Goal: Information Seeking & Learning: Check status

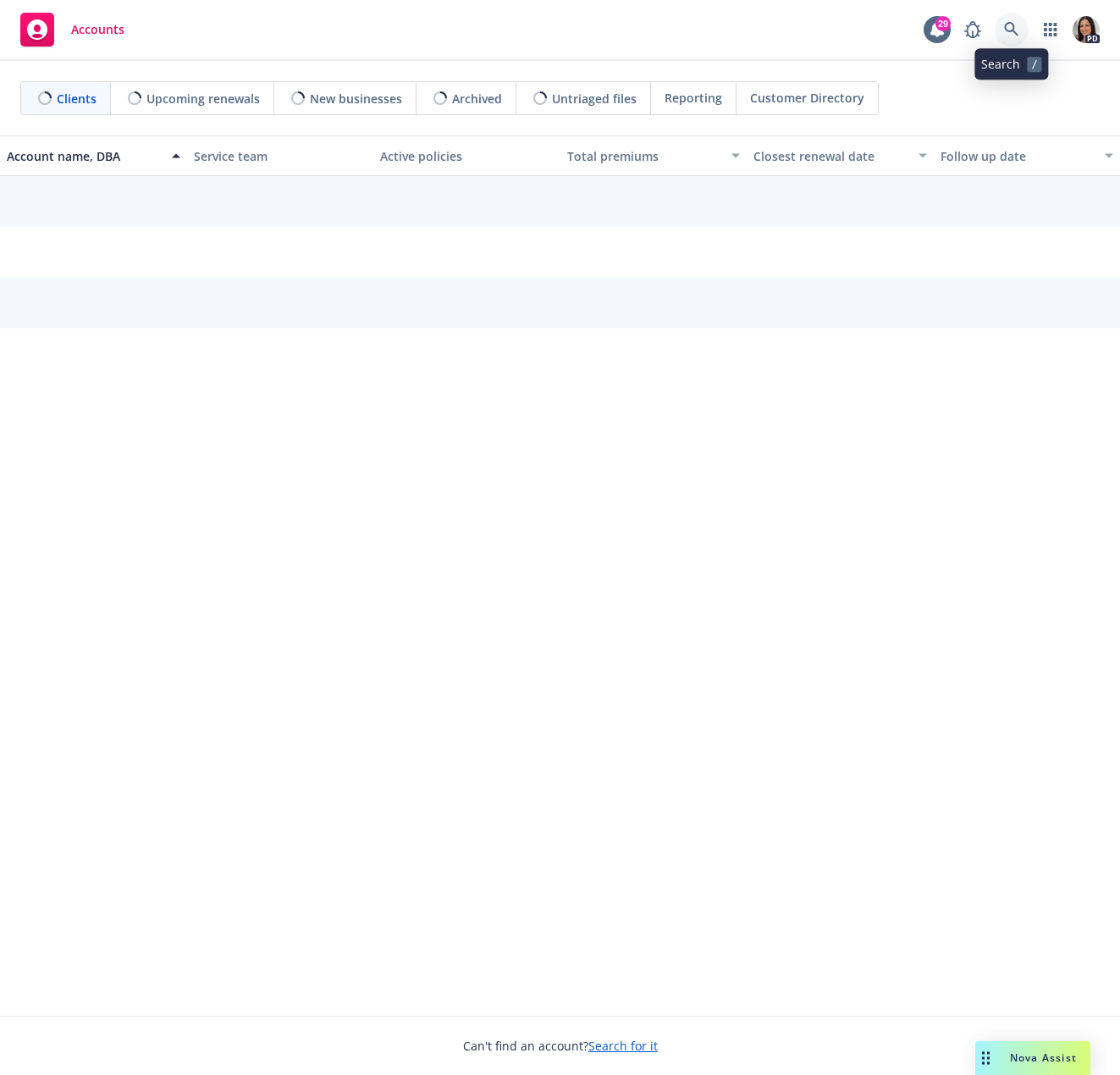
click at [1002, 33] on link at bounding box center [1012, 30] width 34 height 34
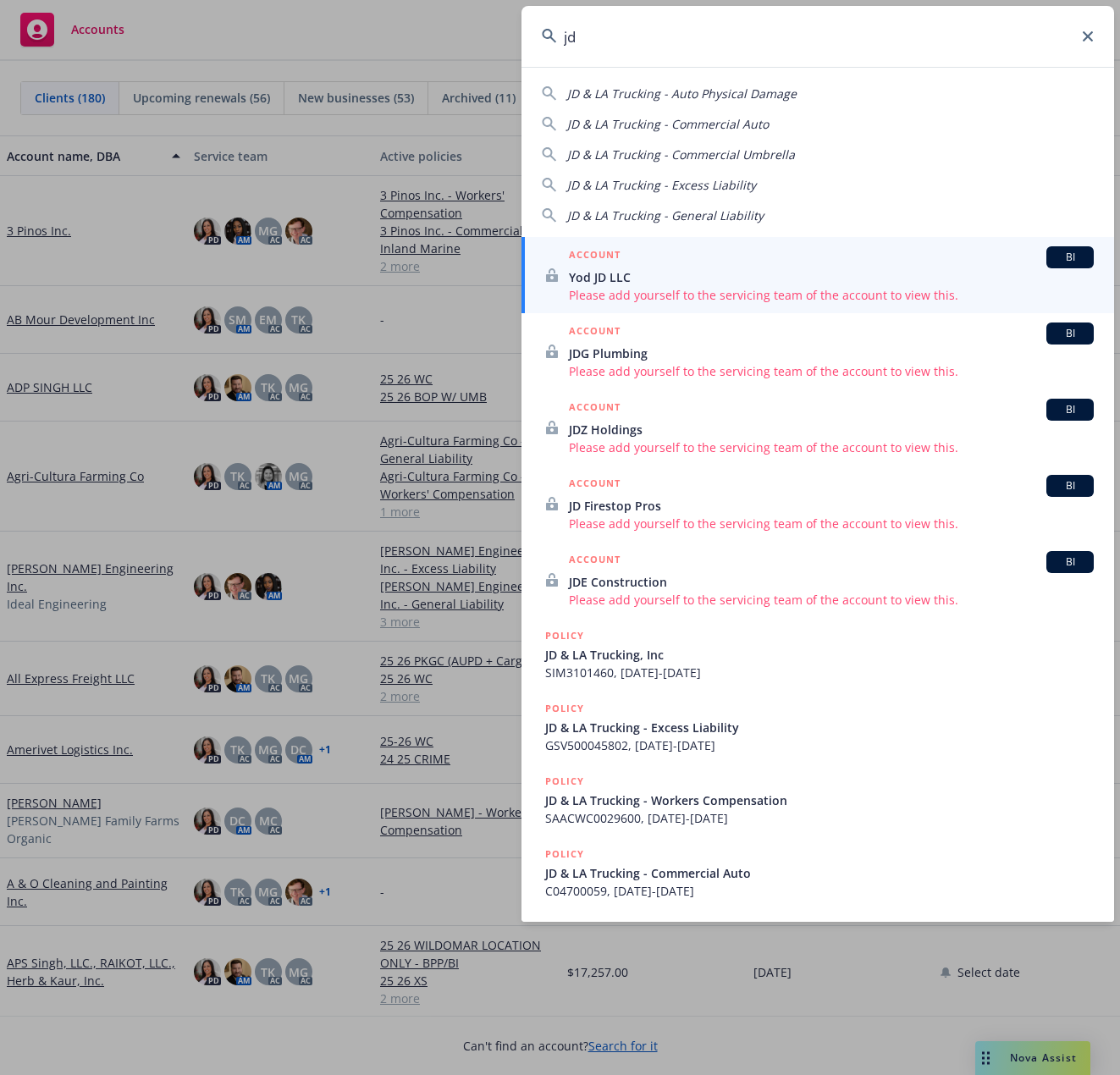
type input "jd"
click at [643, 650] on span "JD & LA Trucking, Inc" at bounding box center [819, 654] width 548 height 18
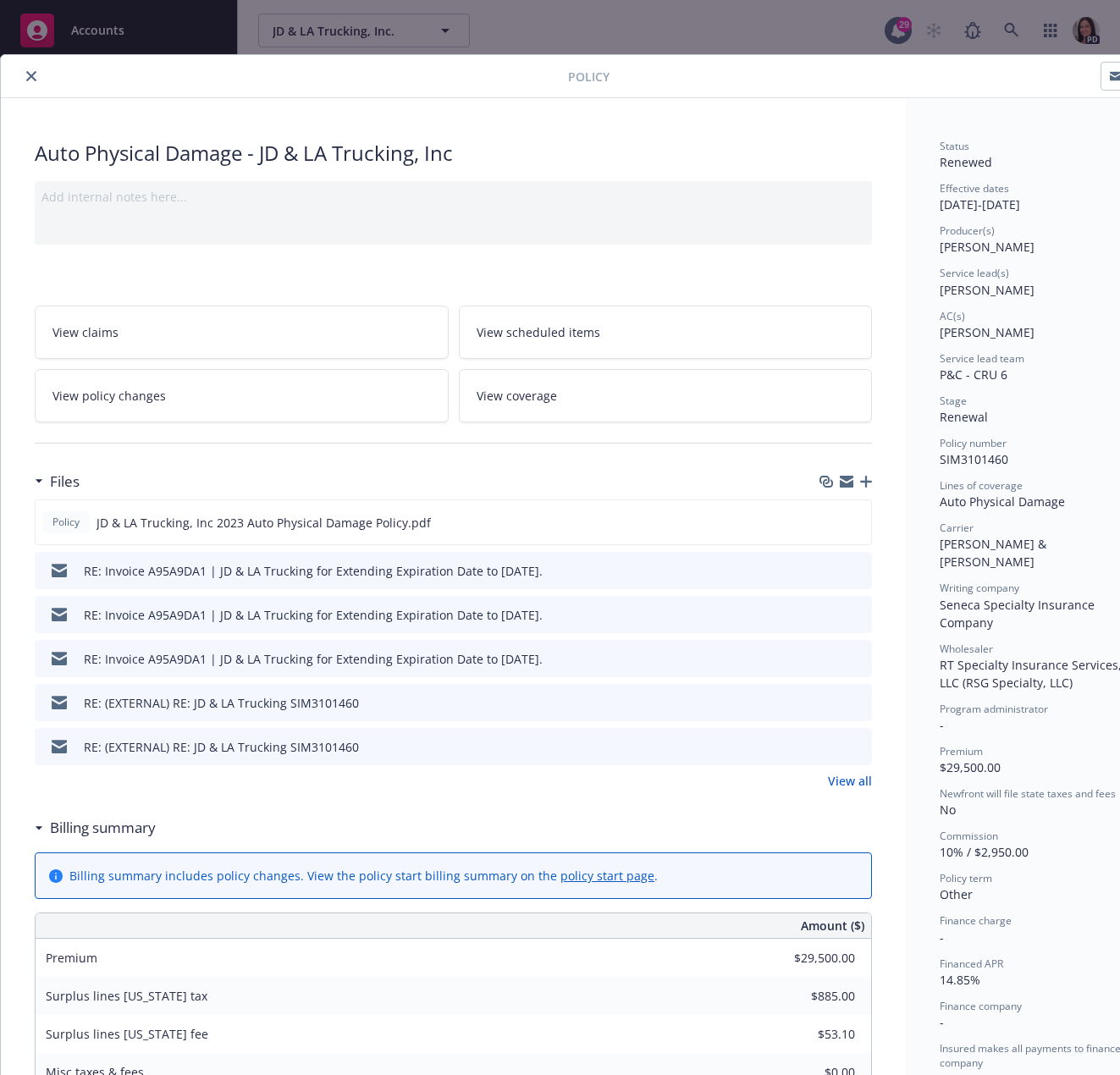
click at [27, 77] on button "close" at bounding box center [31, 75] width 20 height 20
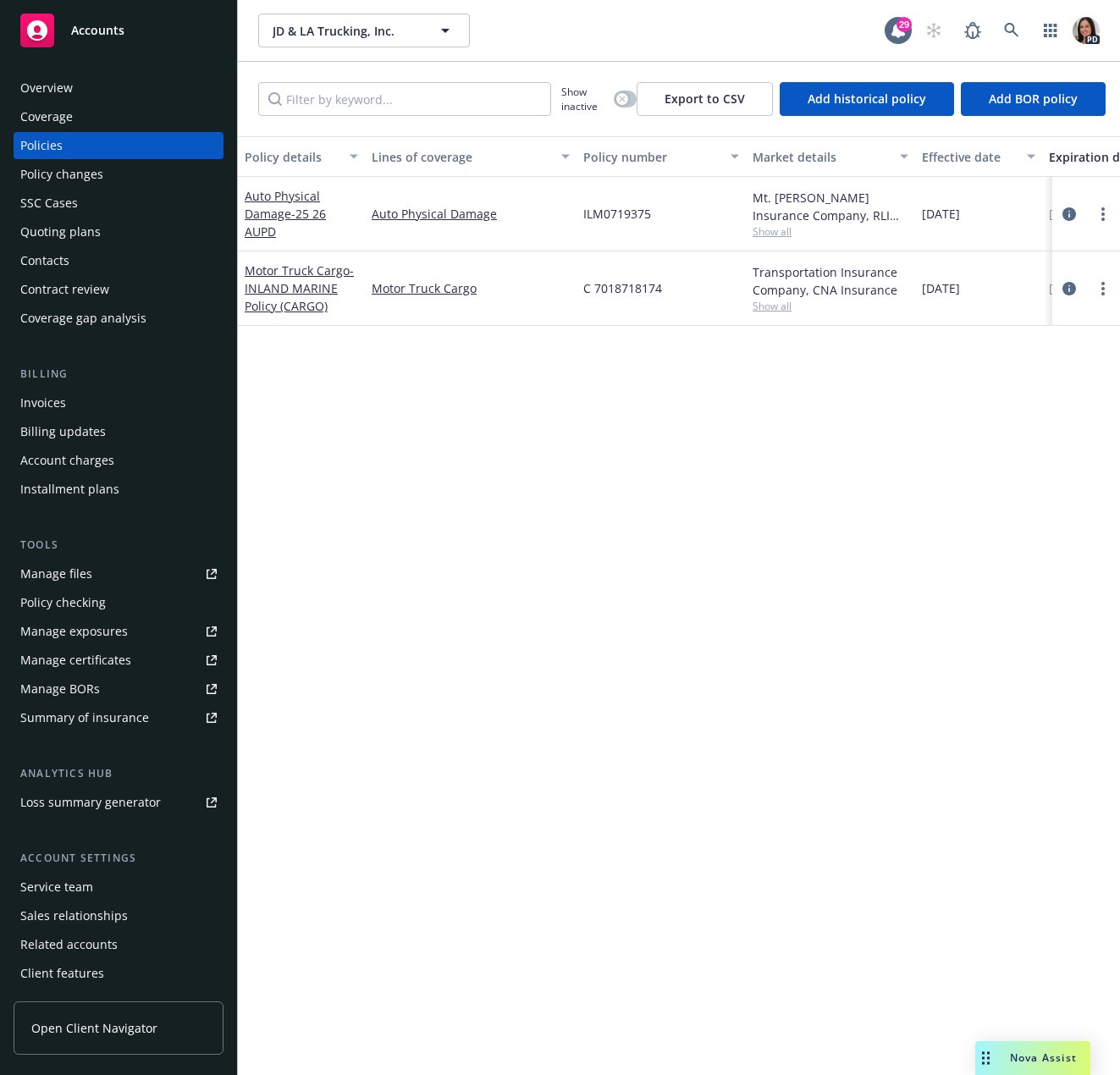
click at [73, 224] on div "Quoting plans" at bounding box center [60, 231] width 80 height 27
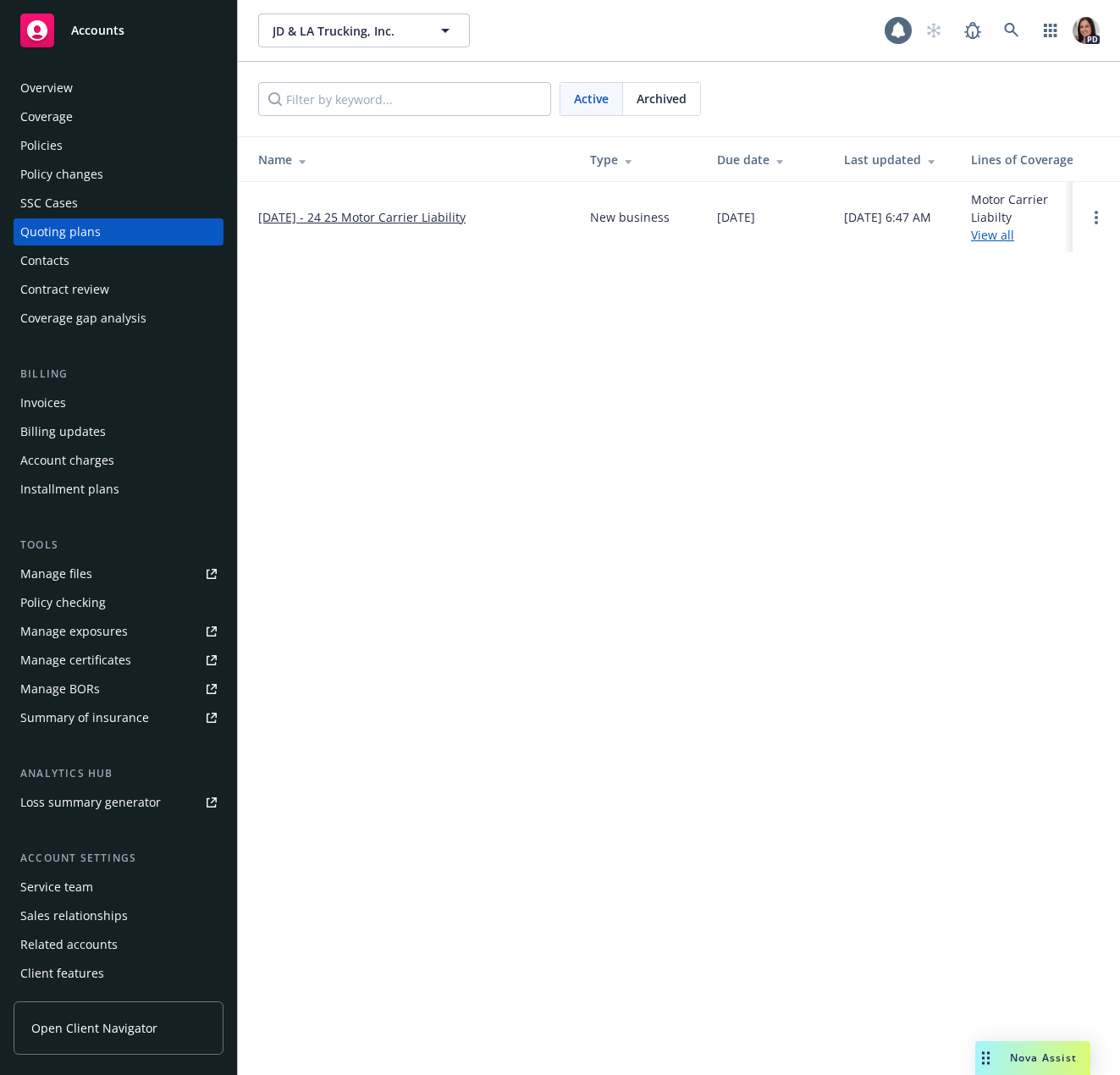
click at [429, 213] on link "12/30/2024 - 24 25 Motor Carrier Liability" at bounding box center [361, 217] width 208 height 18
click at [659, 96] on span "Archived" at bounding box center [661, 98] width 50 height 18
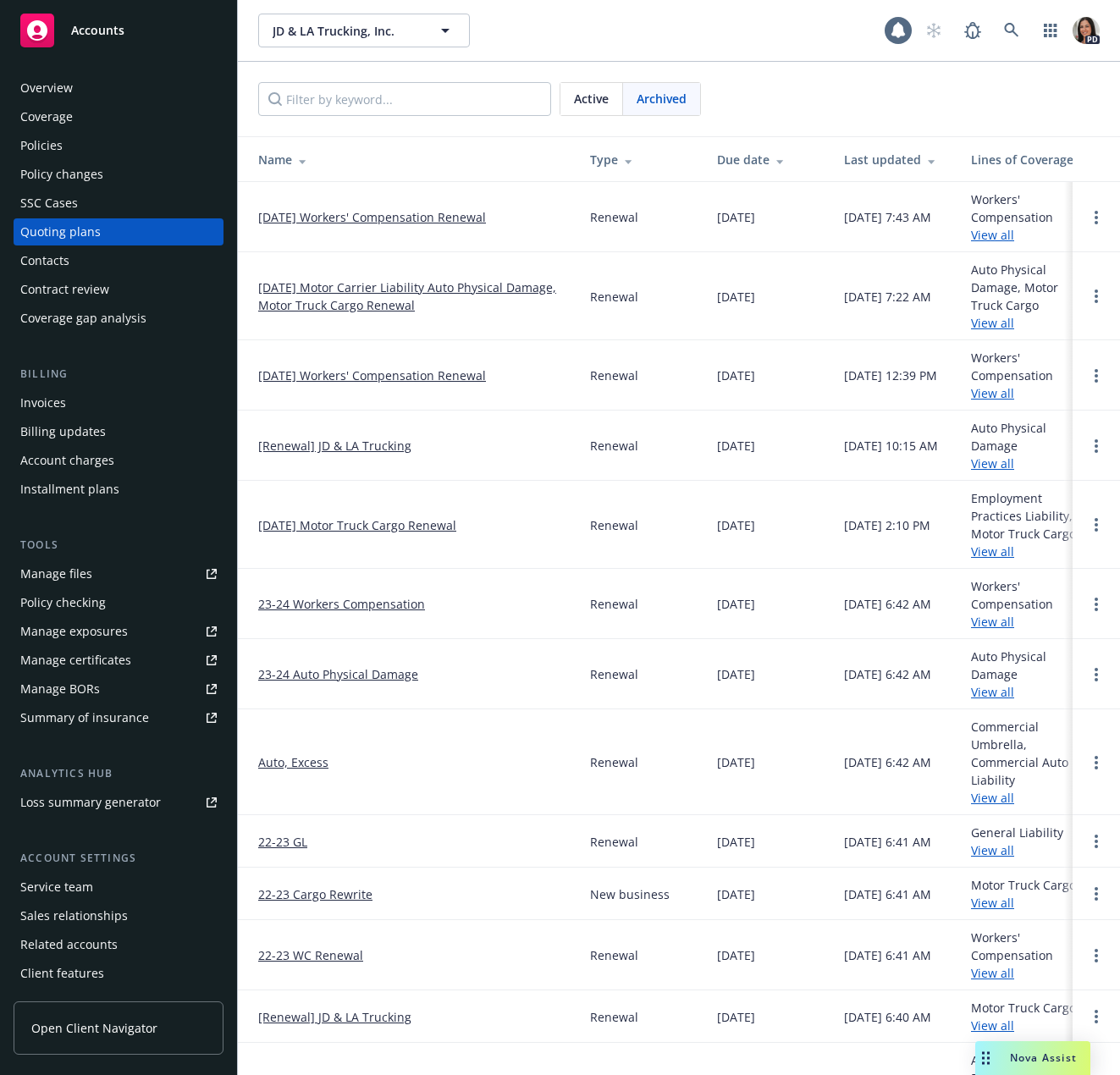
click at [387, 220] on link "[DATE] Workers' Compensation Renewal" at bounding box center [371, 217] width 227 height 18
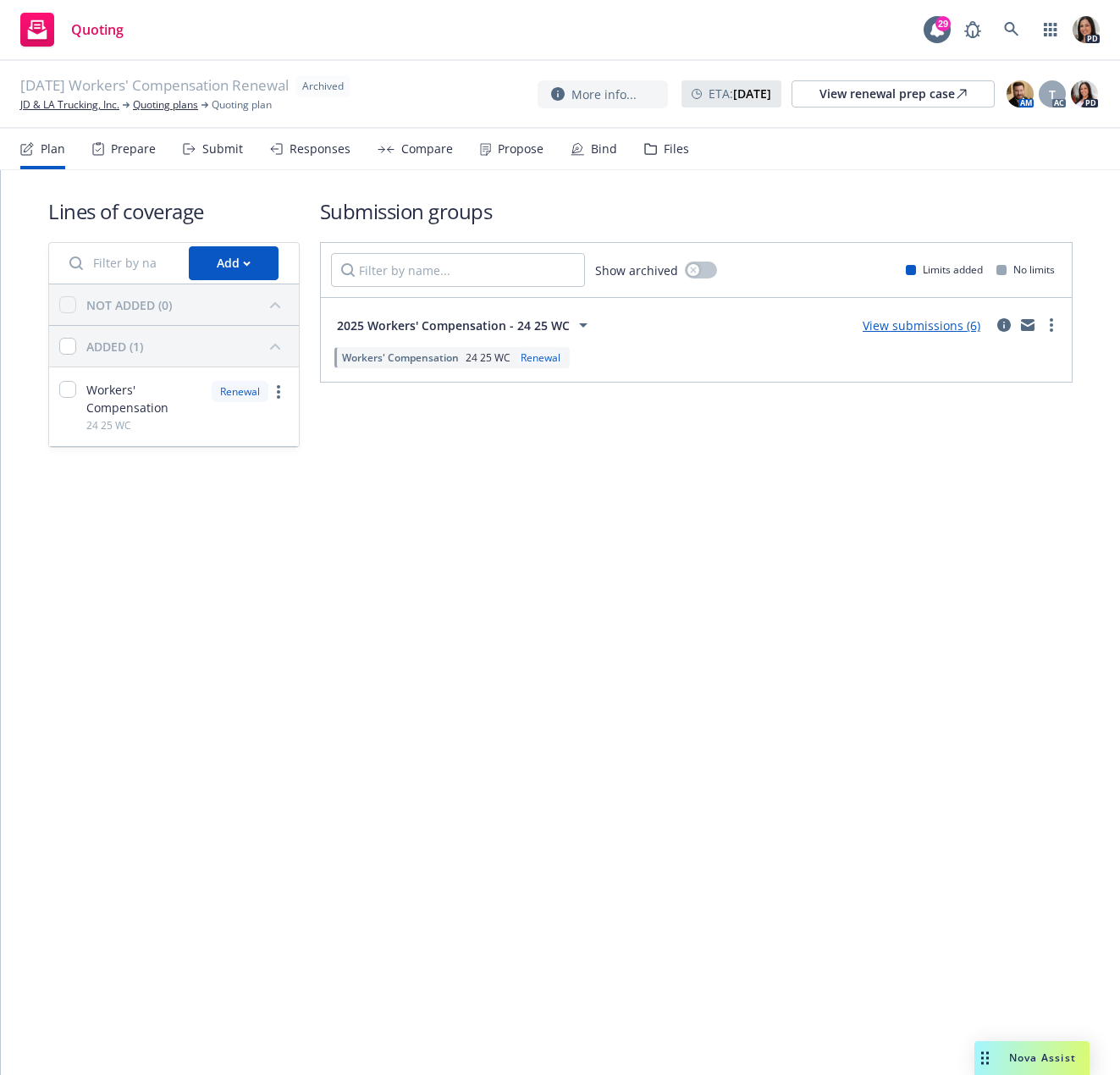
click at [198, 151] on div "Submit" at bounding box center [212, 149] width 61 height 41
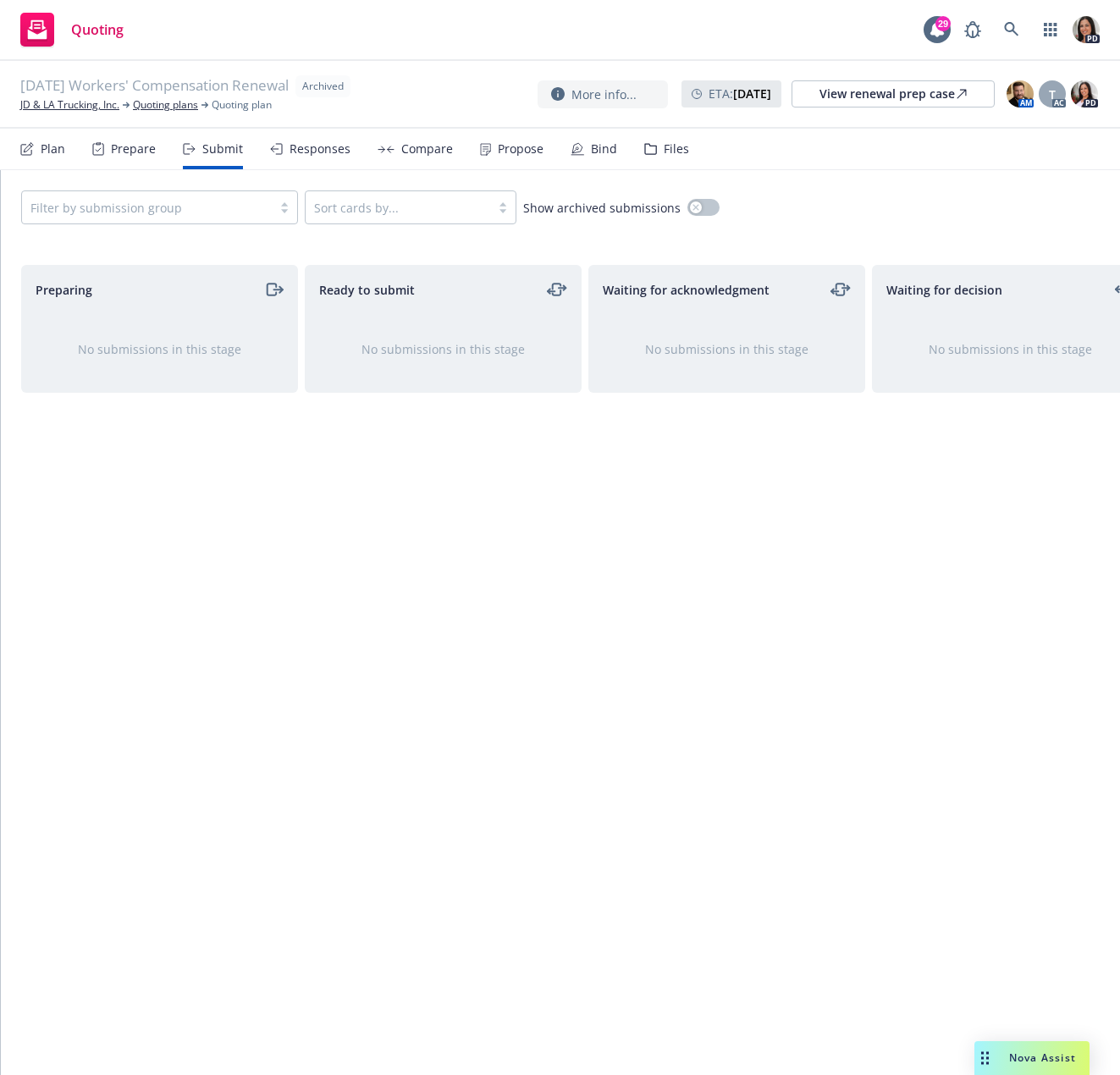
click at [343, 155] on div "Responses" at bounding box center [320, 149] width 61 height 14
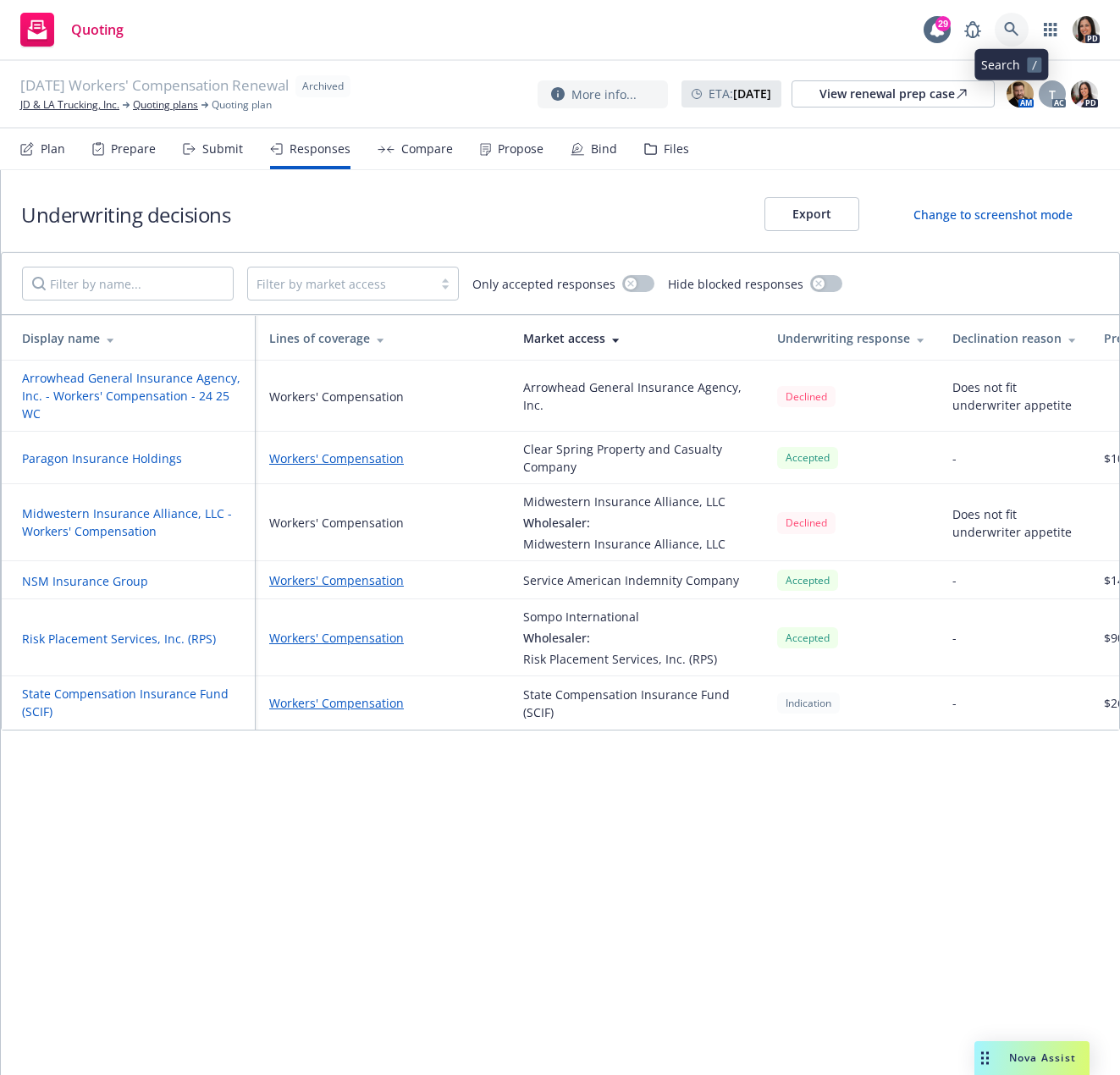
click at [1012, 30] on icon at bounding box center [1011, 29] width 14 height 14
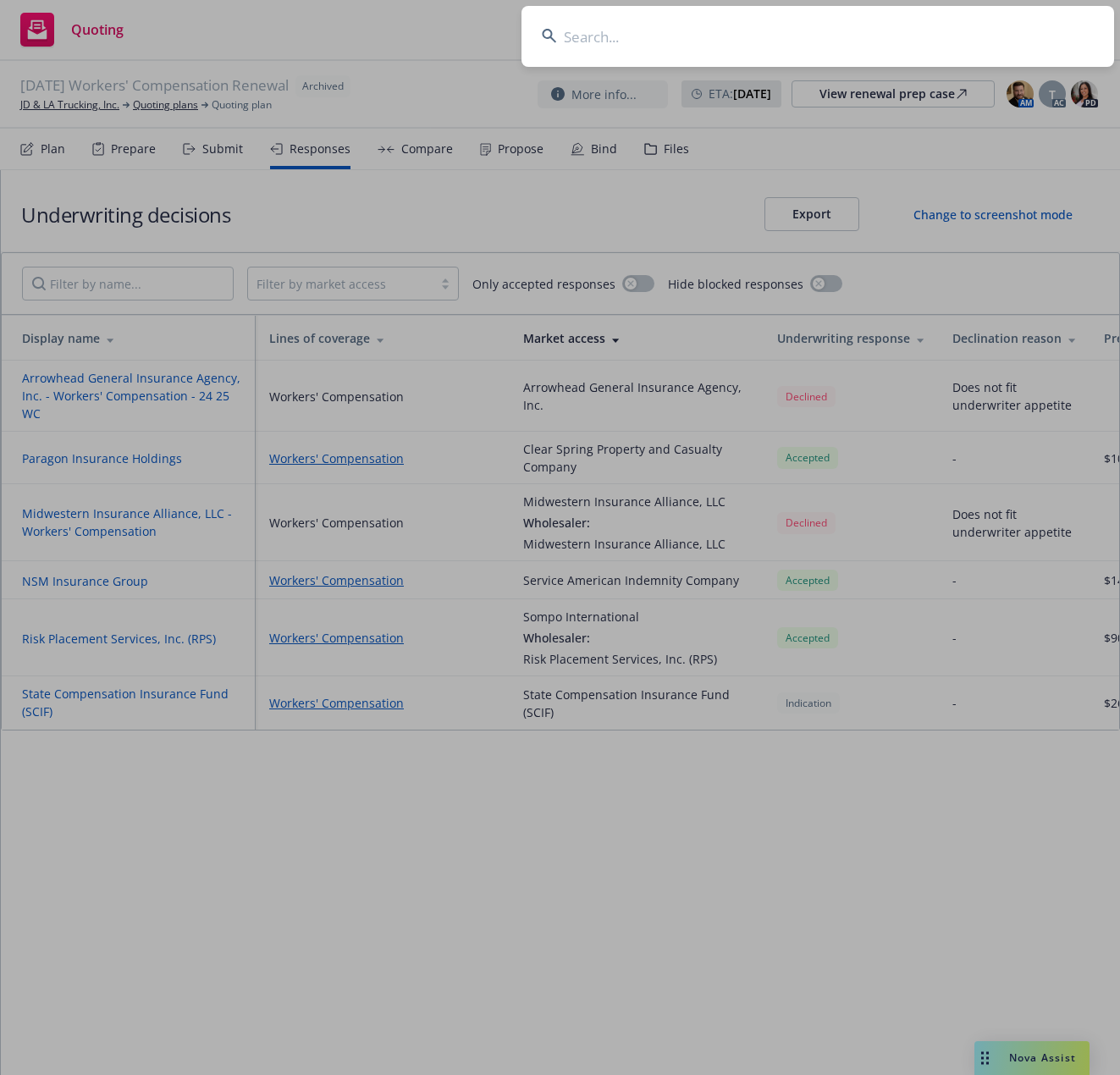
type input "a"
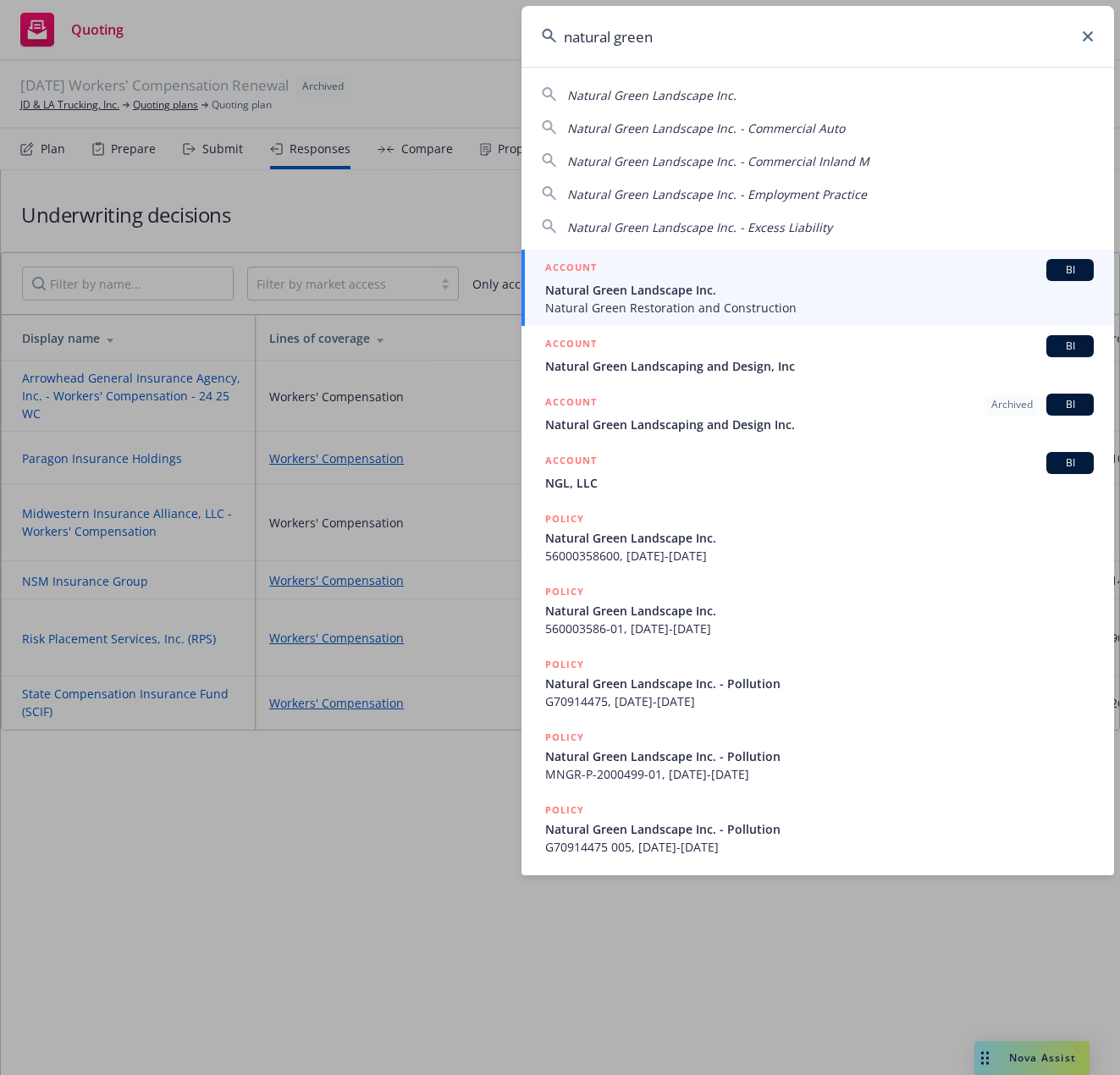
type input "natural green"
click at [696, 291] on span "Natural Green Landscape Inc." at bounding box center [819, 290] width 548 height 18
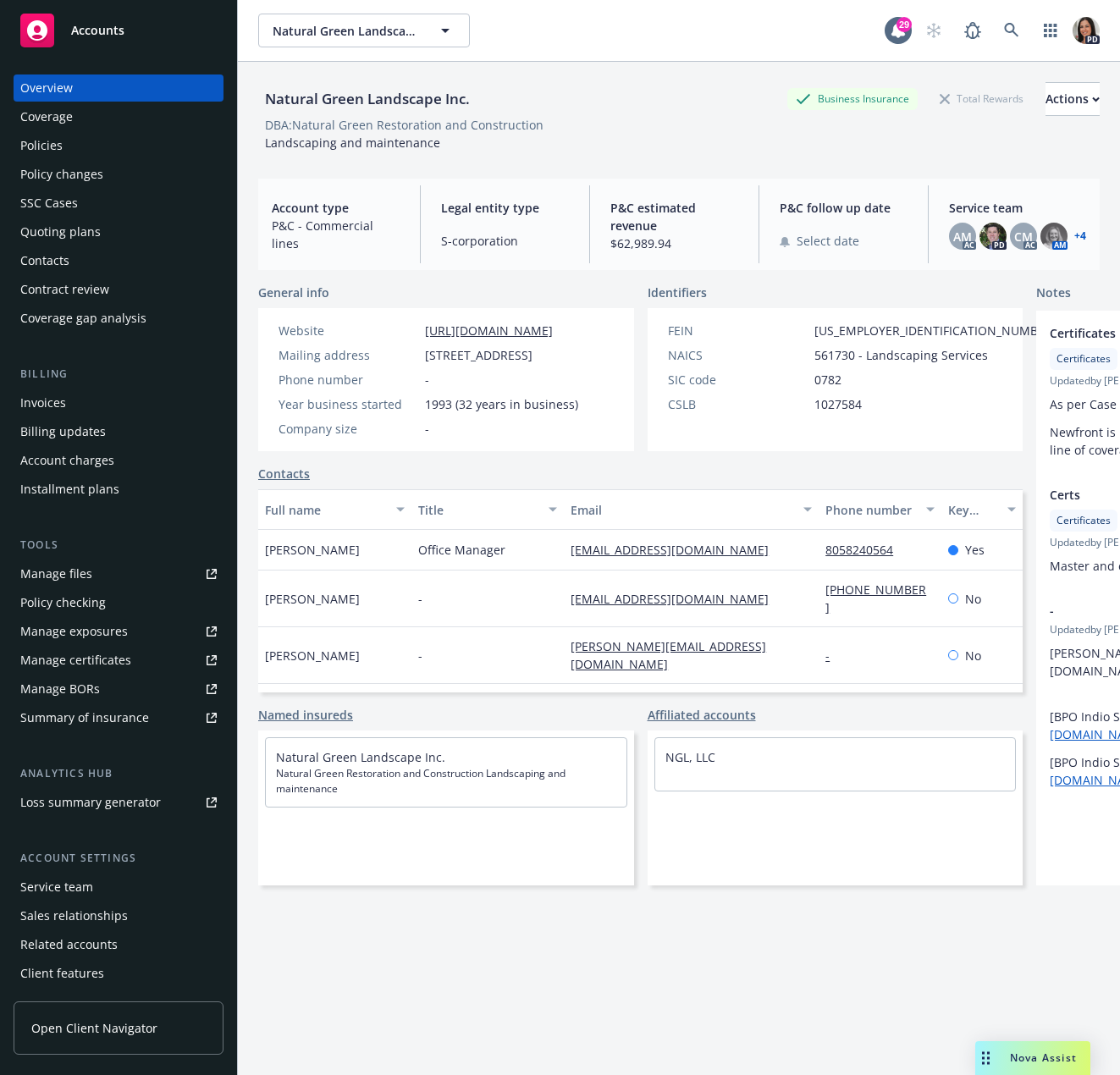
click at [94, 238] on div "Quoting plans" at bounding box center [60, 231] width 80 height 27
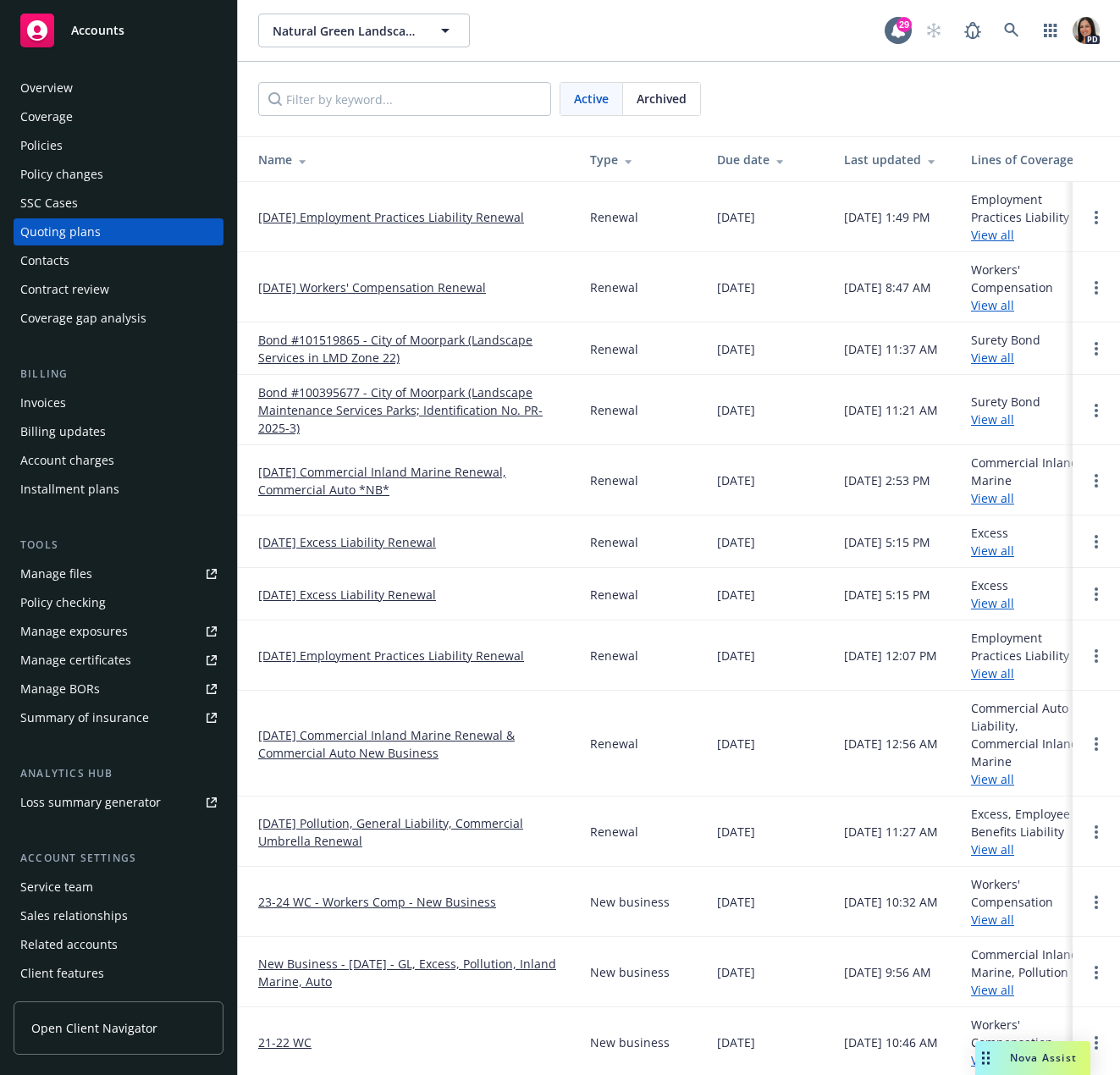
click at [409, 292] on link "11/05/25 Workers' Compensation Renewal" at bounding box center [371, 287] width 227 height 18
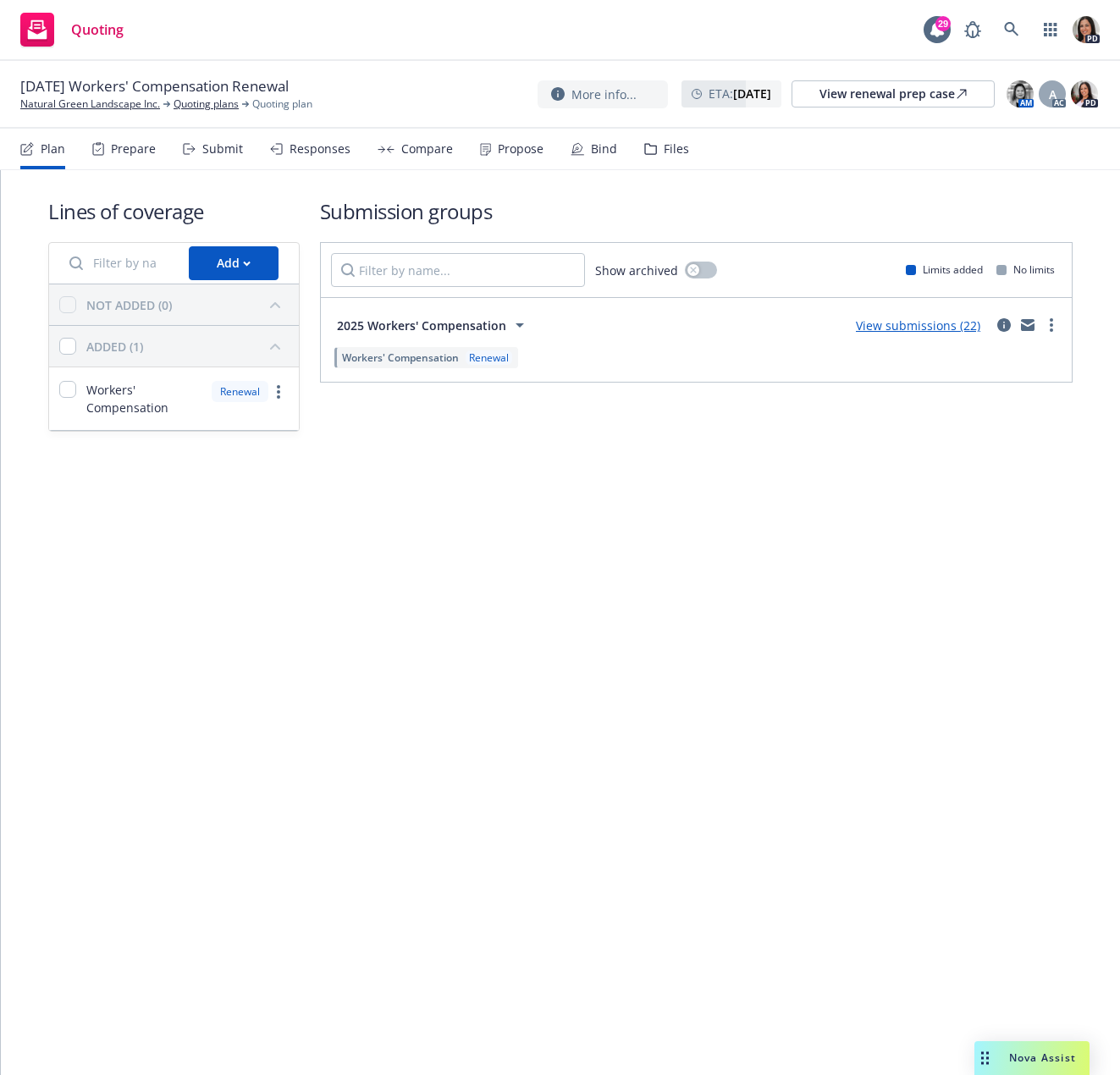
click at [203, 142] on div "Submit" at bounding box center [212, 149] width 61 height 41
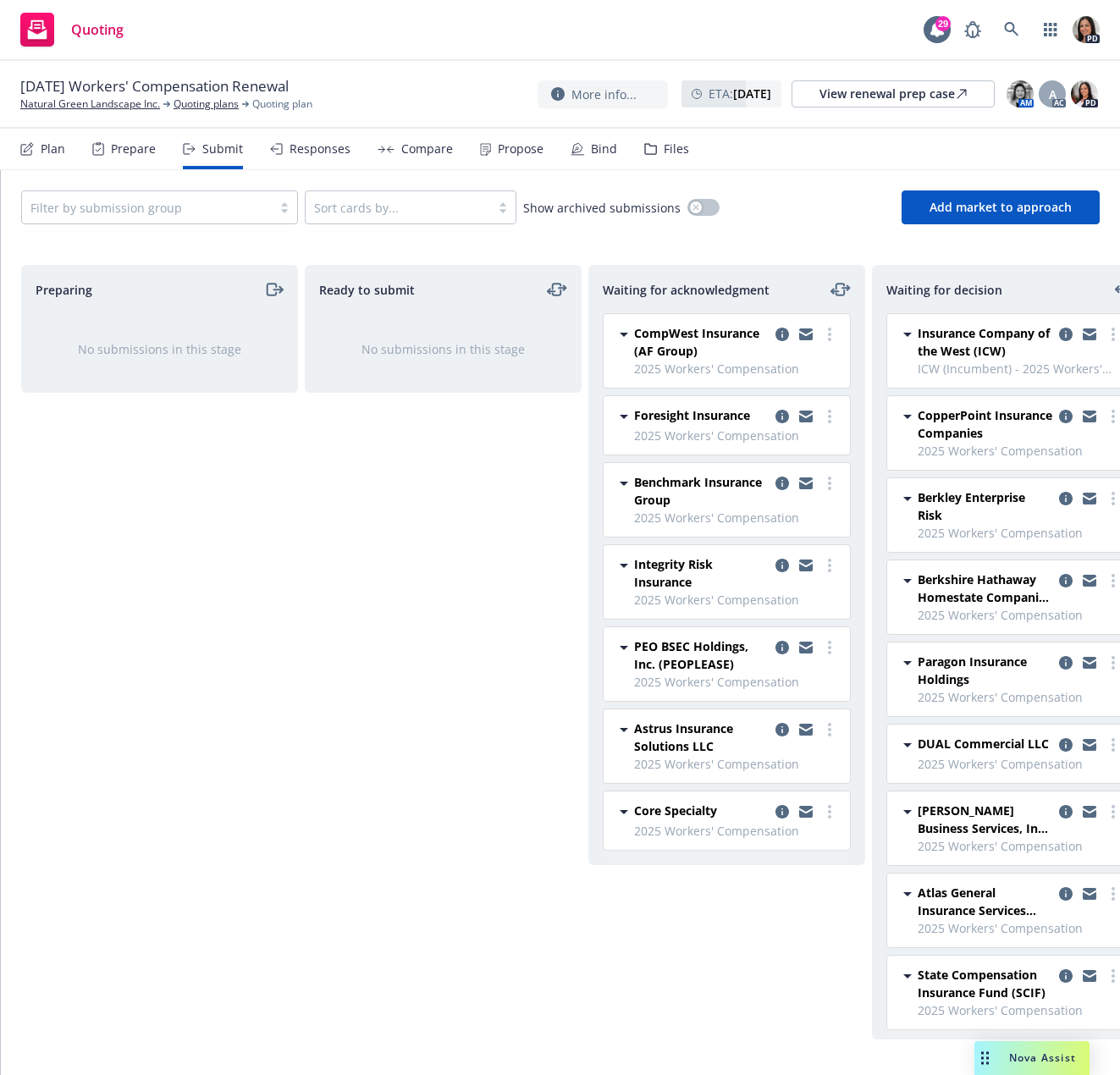
click at [331, 157] on div "Responses" at bounding box center [310, 149] width 80 height 41
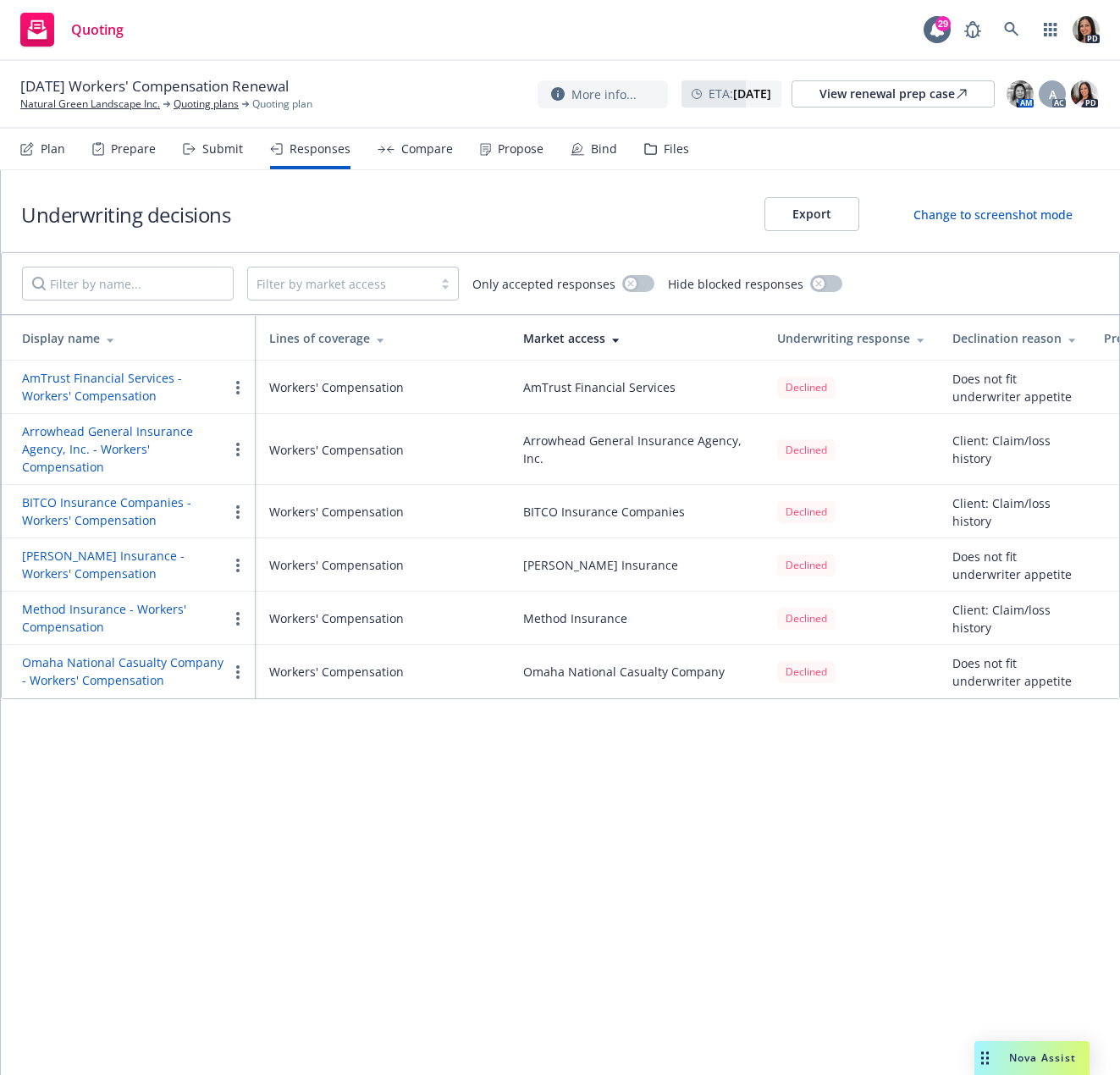
click at [194, 154] on icon at bounding box center [189, 149] width 13 height 12
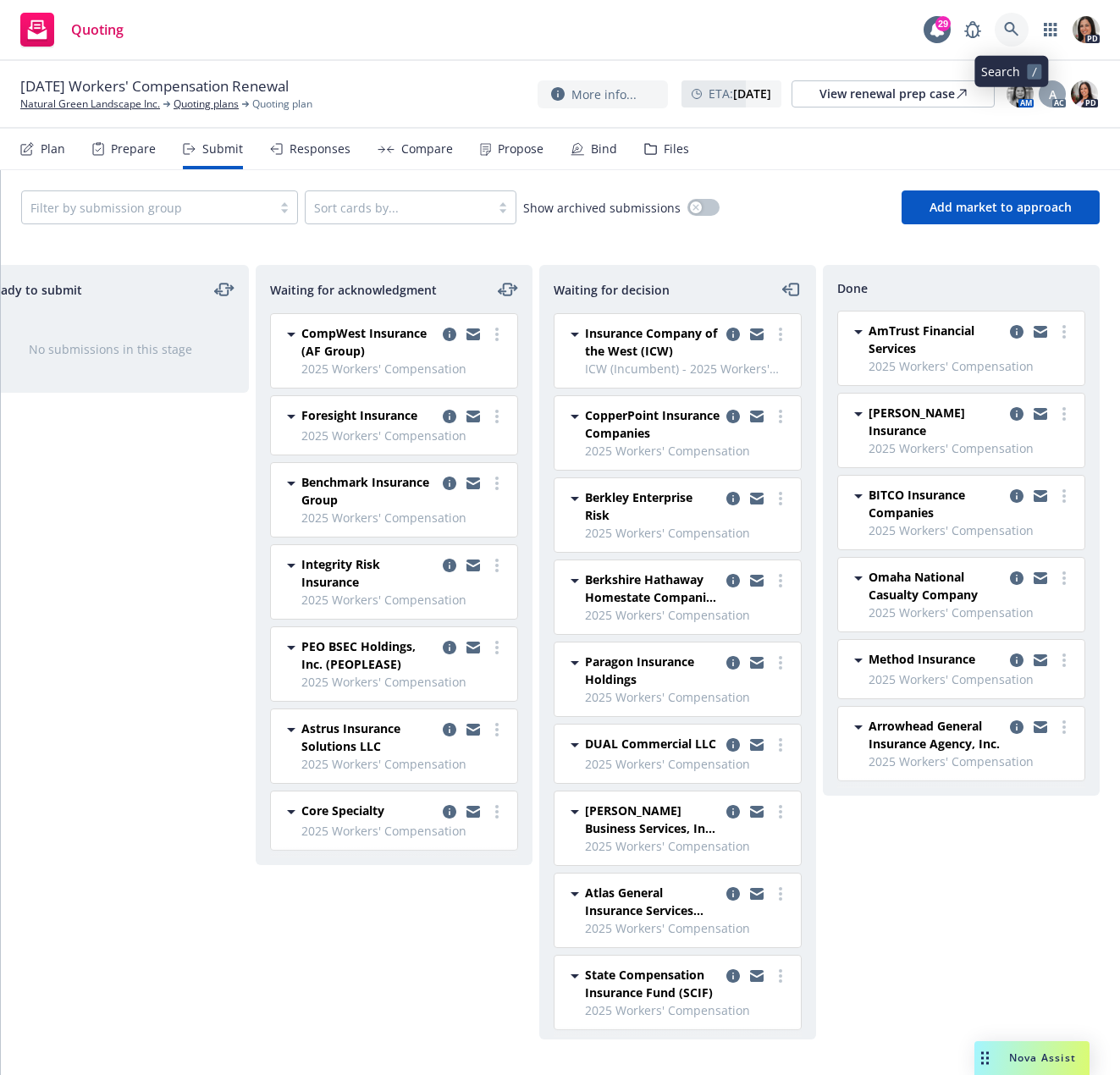
click at [1002, 33] on link at bounding box center [1012, 30] width 34 height 34
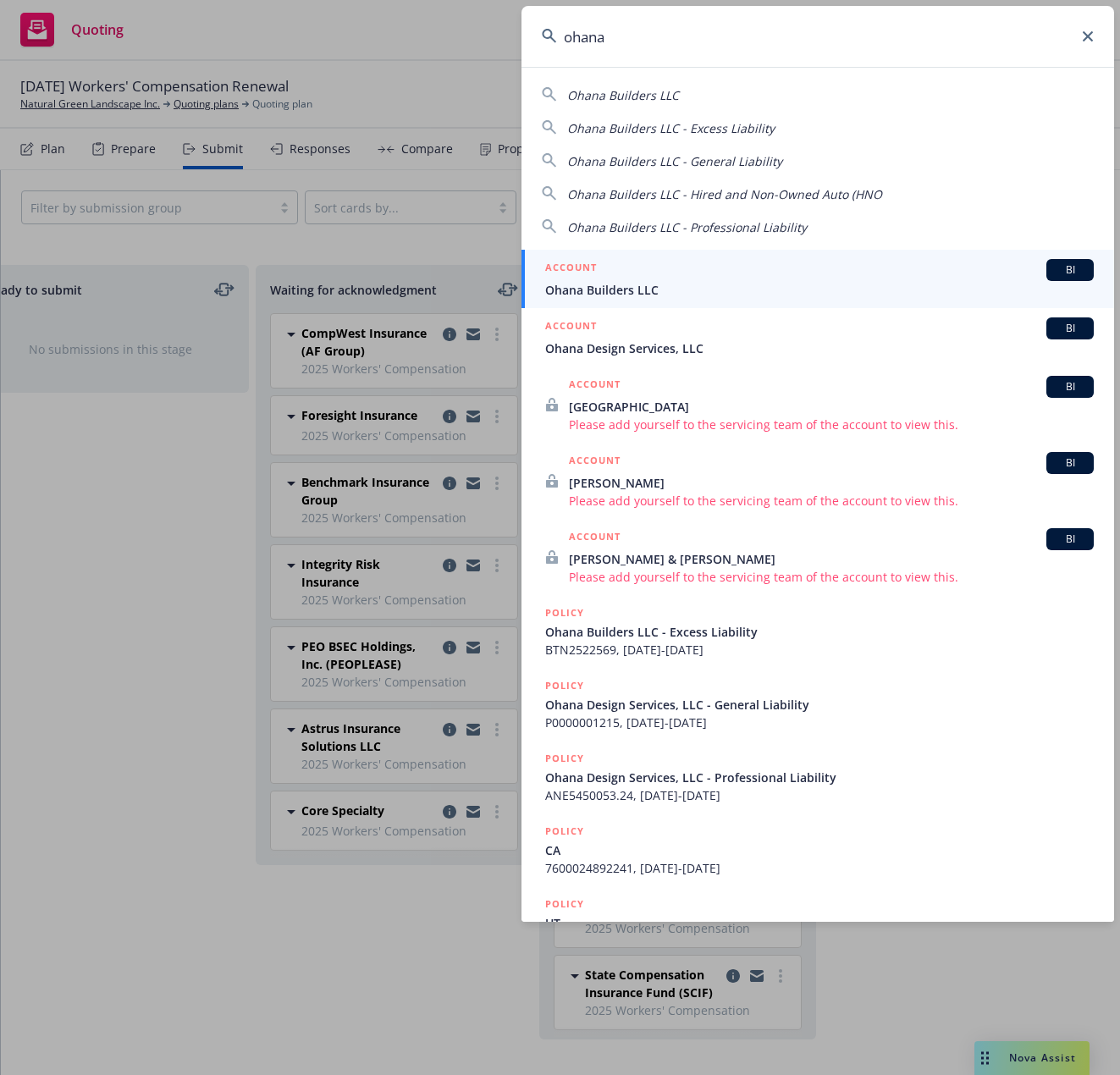
type input "ohana"
click at [622, 290] on span "Ohana Builders LLC" at bounding box center [819, 290] width 548 height 18
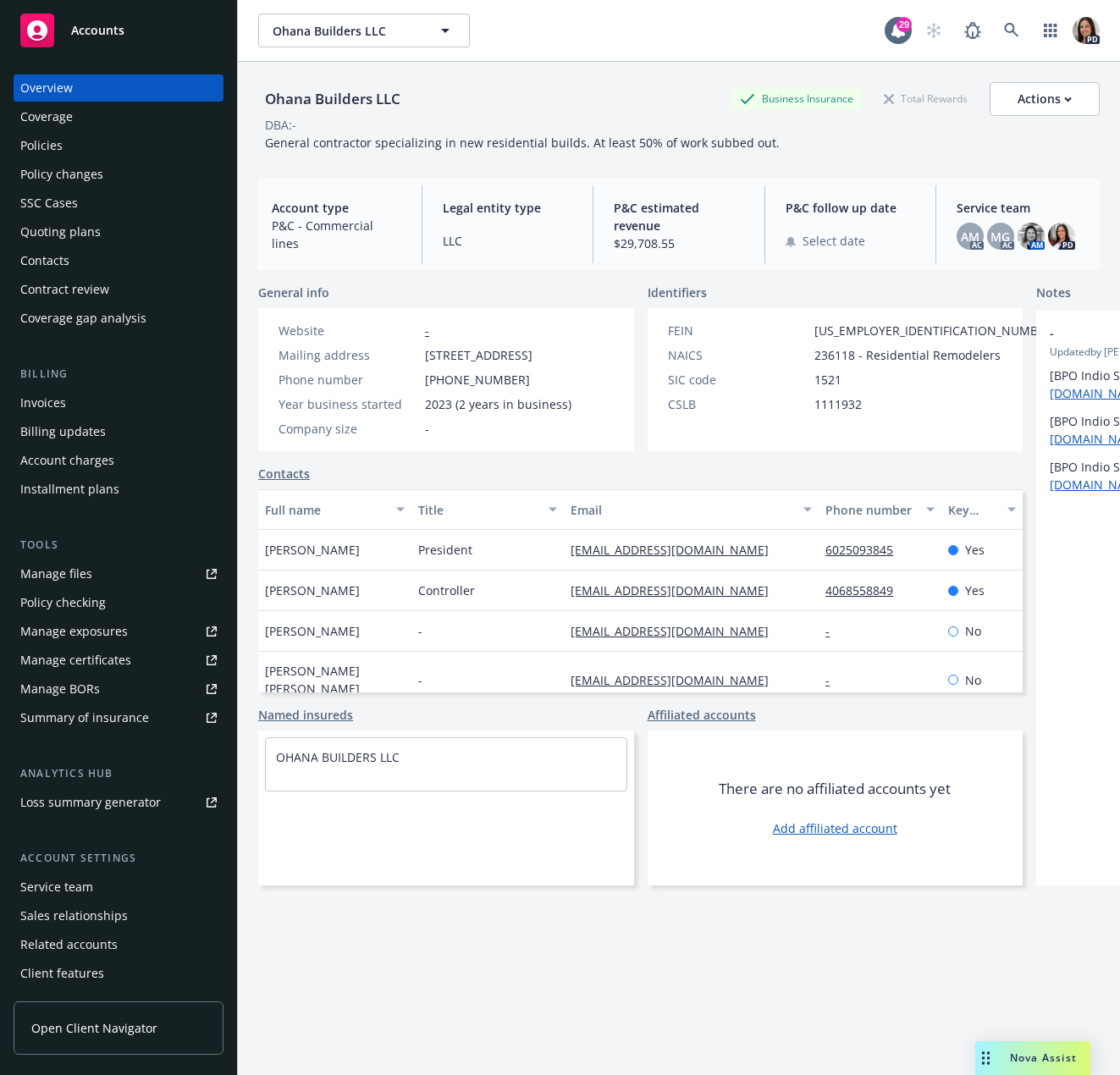
click at [112, 49] on link "Accounts" at bounding box center [118, 31] width 210 height 48
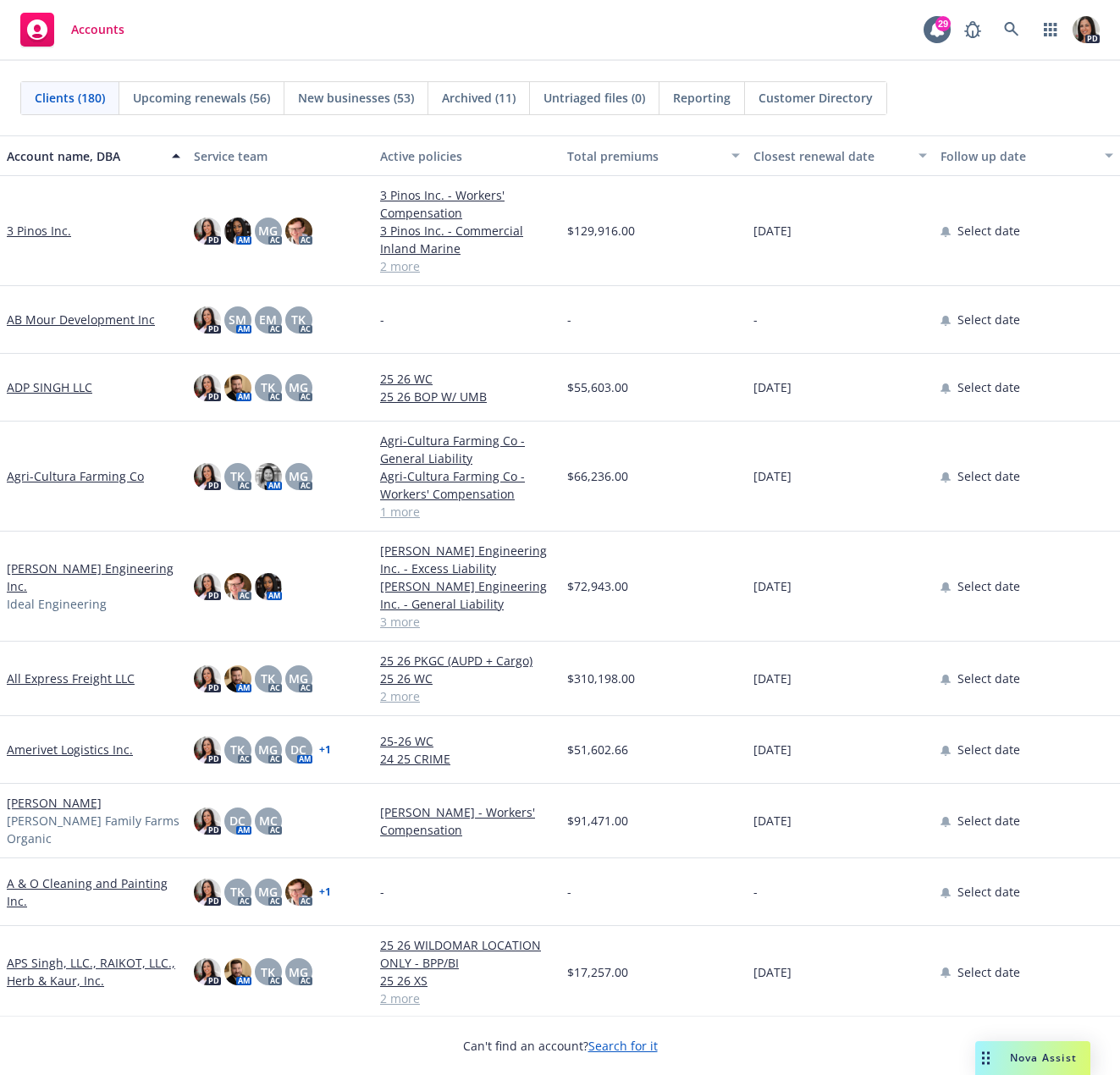
click at [289, 13] on div "Accounts 29 PD" at bounding box center [560, 30] width 1120 height 61
